Goal: Information Seeking & Learning: Learn about a topic

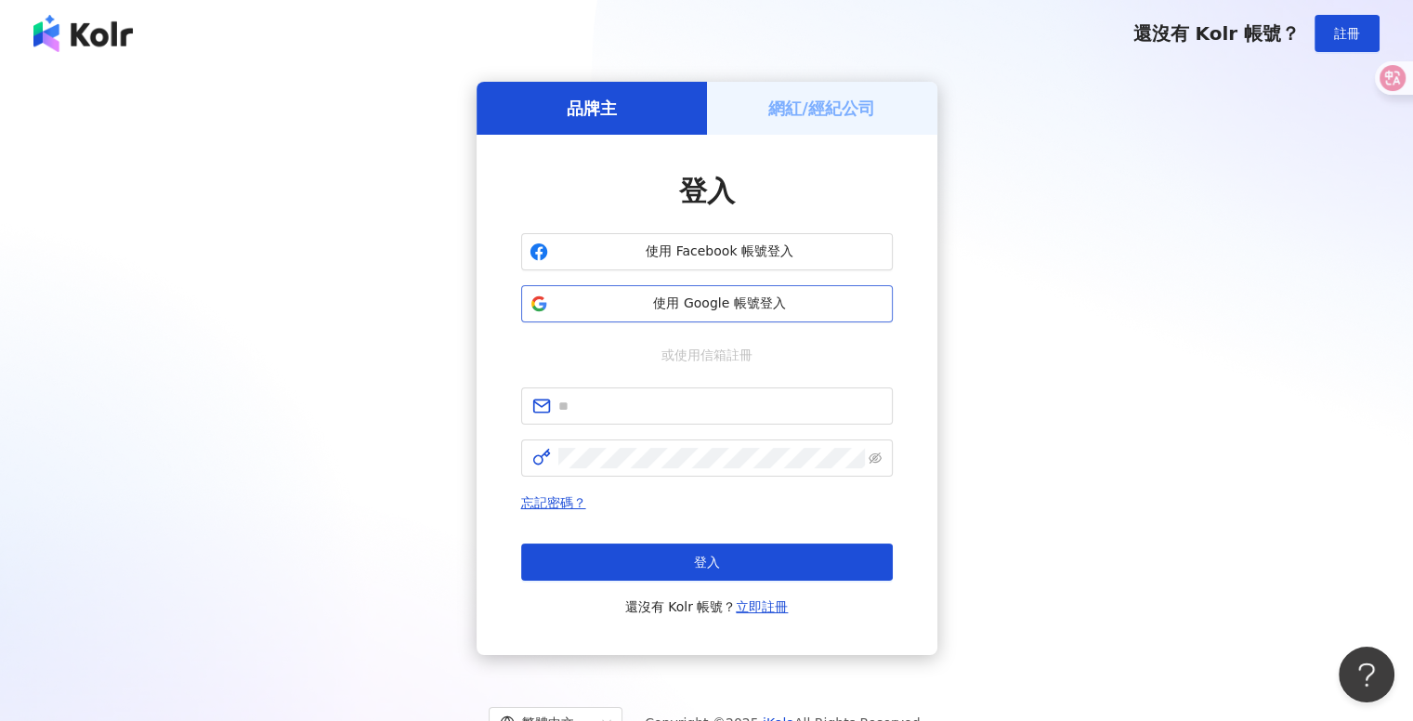
click at [762, 295] on span "使用 Google 帳號登入" at bounding box center [720, 304] width 329 height 19
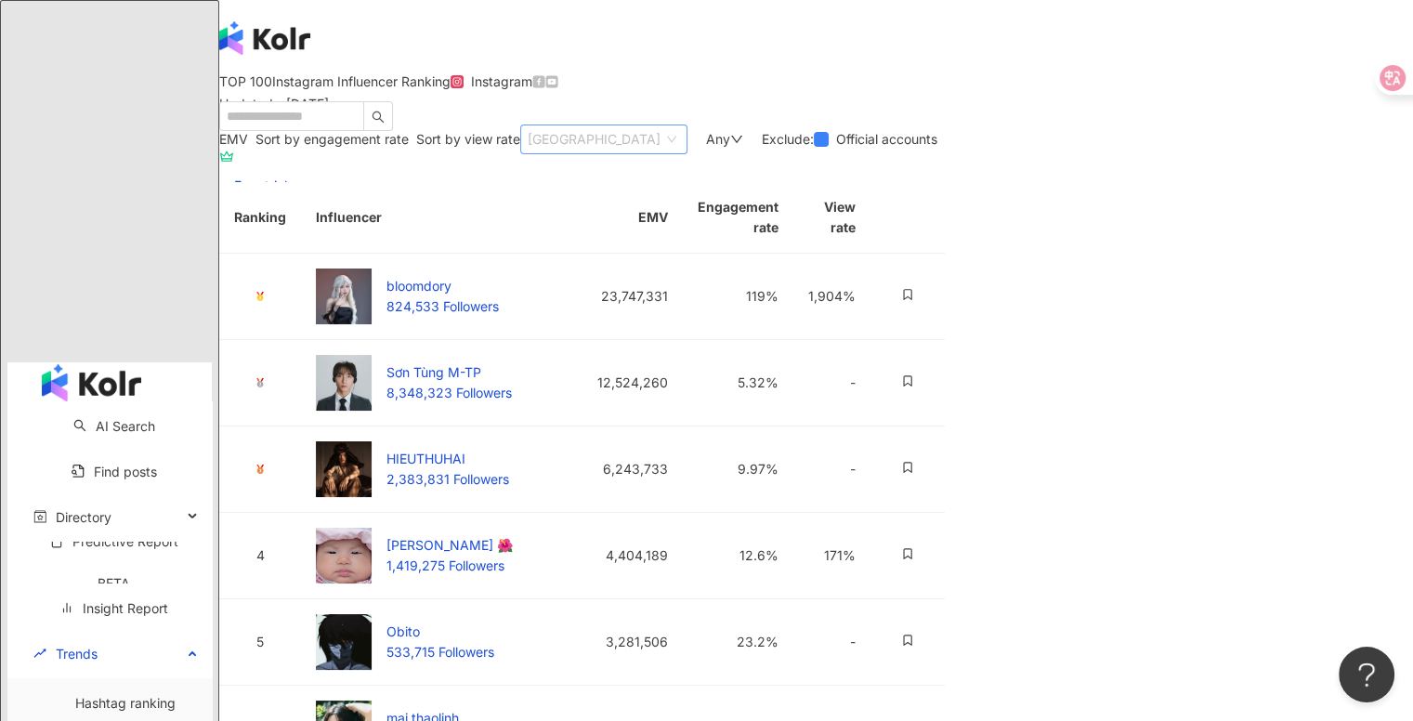
click at [661, 153] on div "[GEOGRAPHIC_DATA]" at bounding box center [594, 139] width 133 height 28
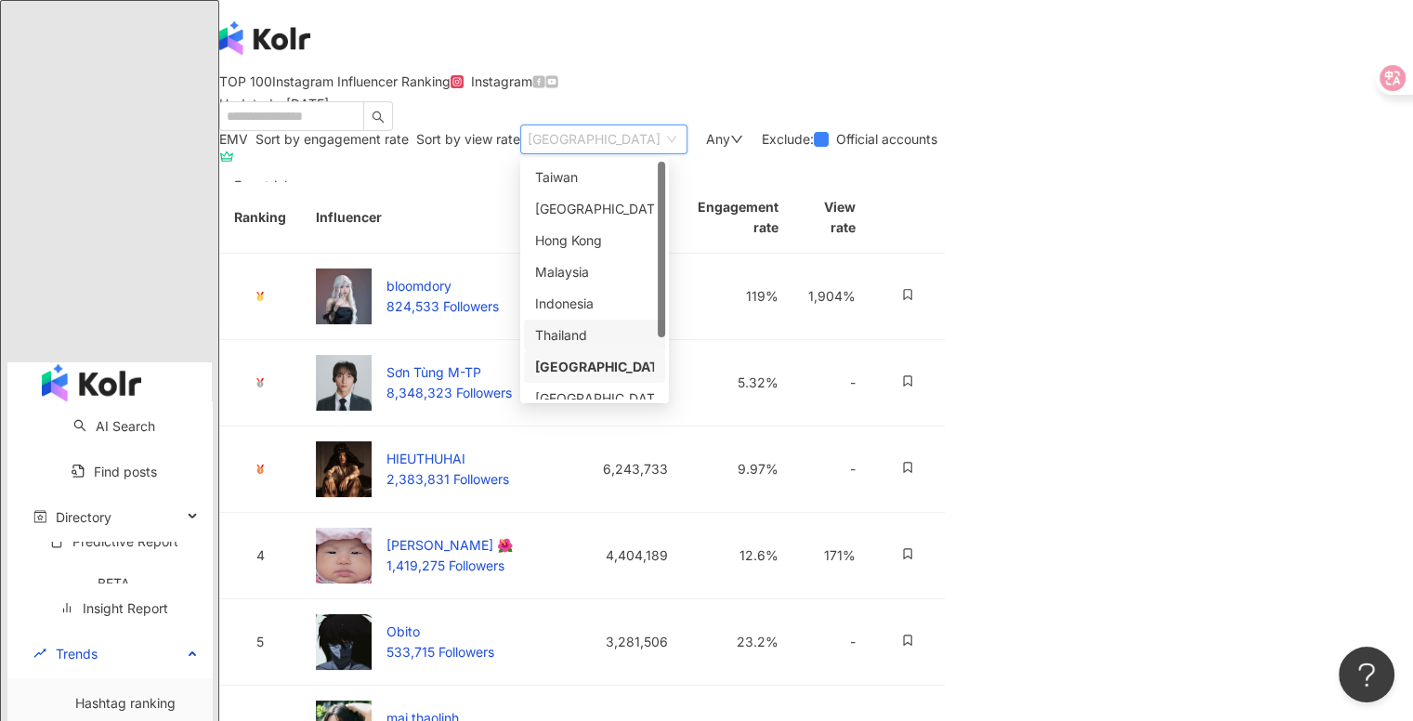
click at [654, 346] on div "Thailand" at bounding box center [594, 335] width 119 height 20
